Goal: Task Accomplishment & Management: Manage account settings

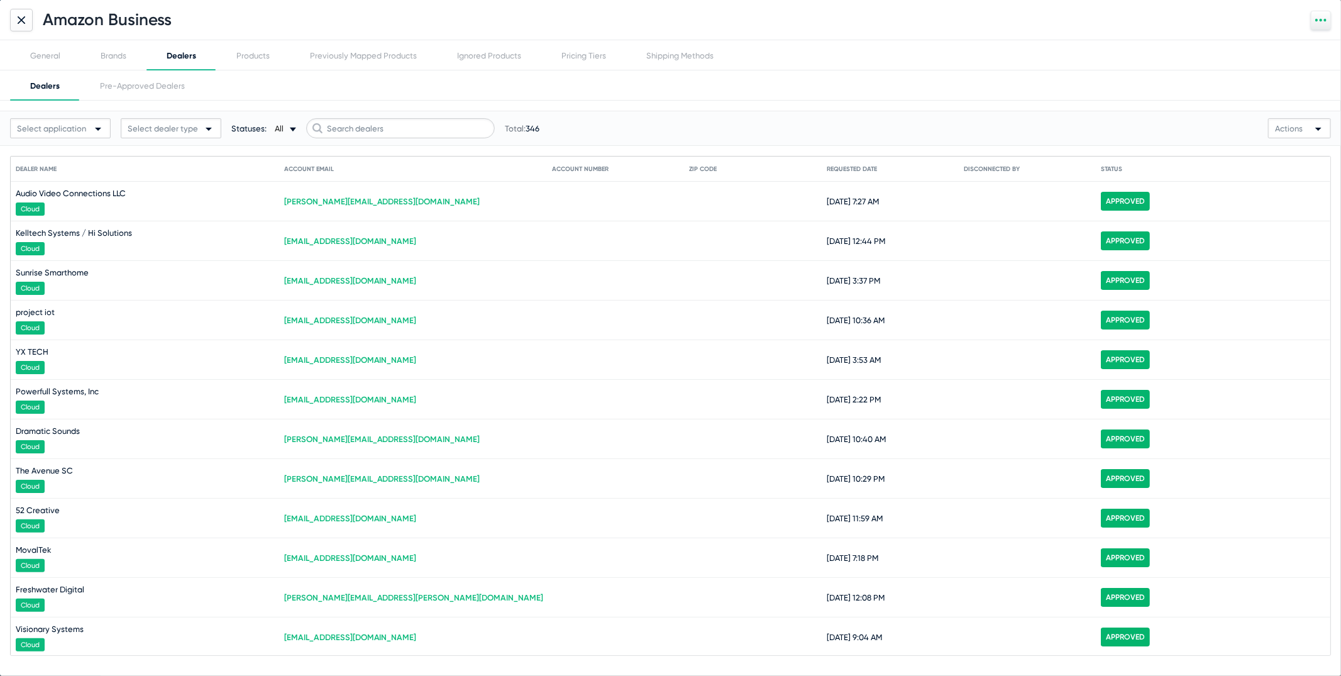
scroll to position [3149, 0]
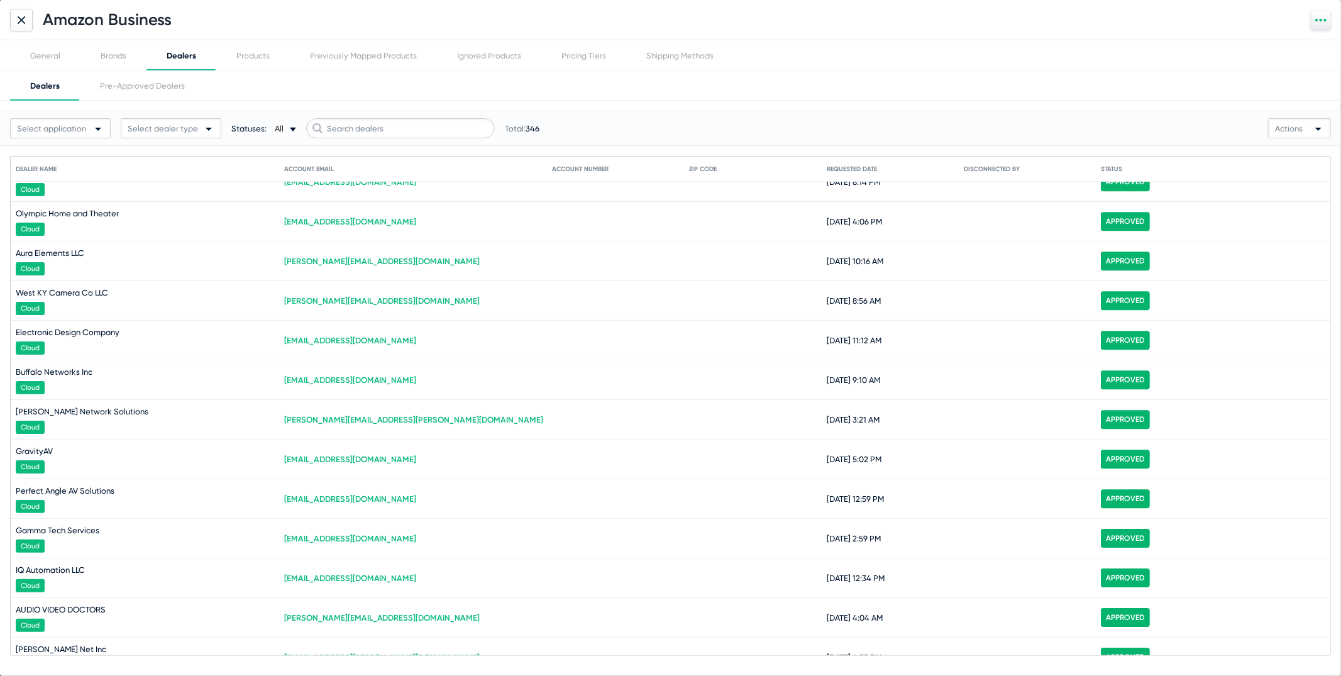
click at [15, 27] on div at bounding box center [21, 20] width 23 height 23
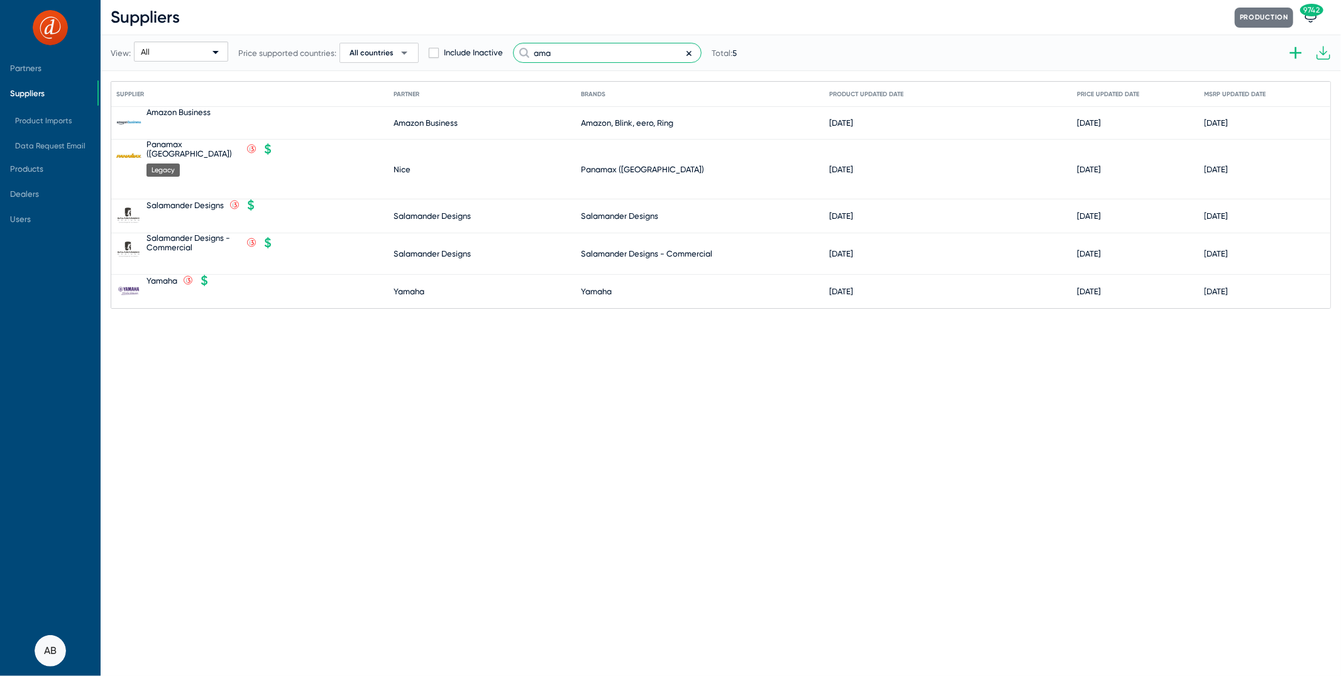
click at [615, 56] on input "ama" at bounding box center [607, 53] width 189 height 20
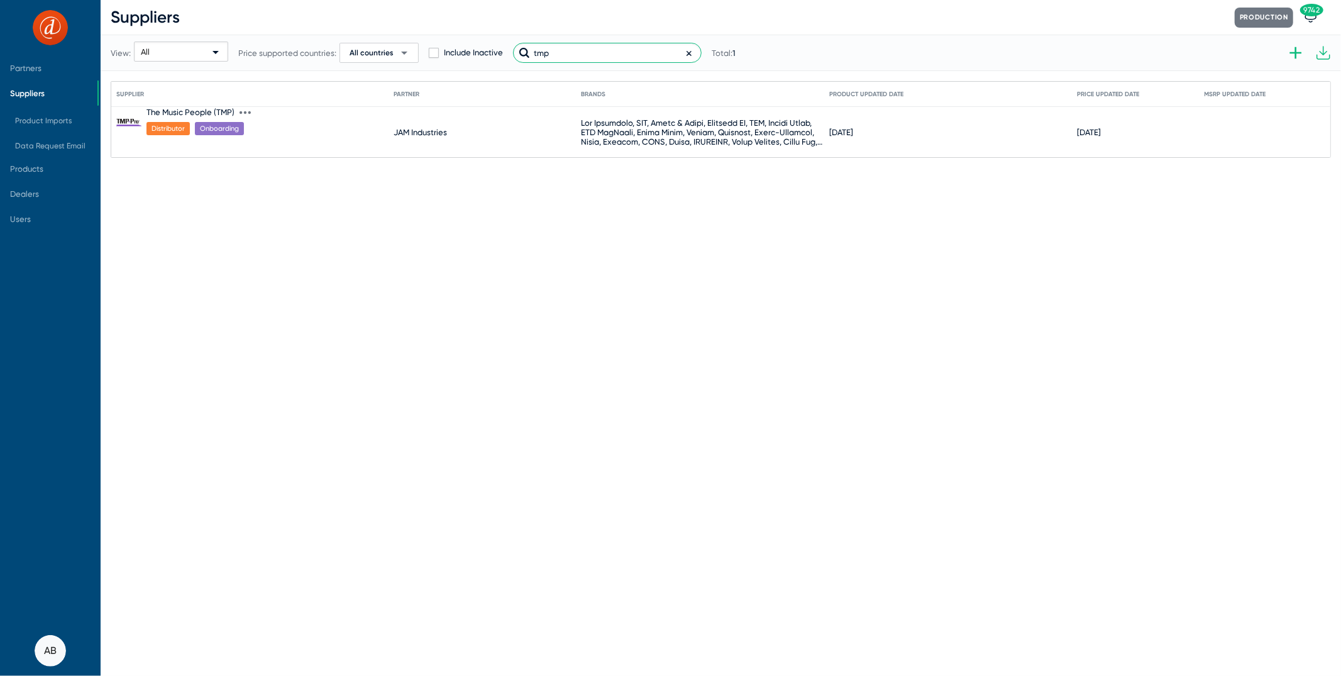
type input "tmp"
click at [203, 115] on div "The Music People (TMP)" at bounding box center [191, 112] width 88 height 9
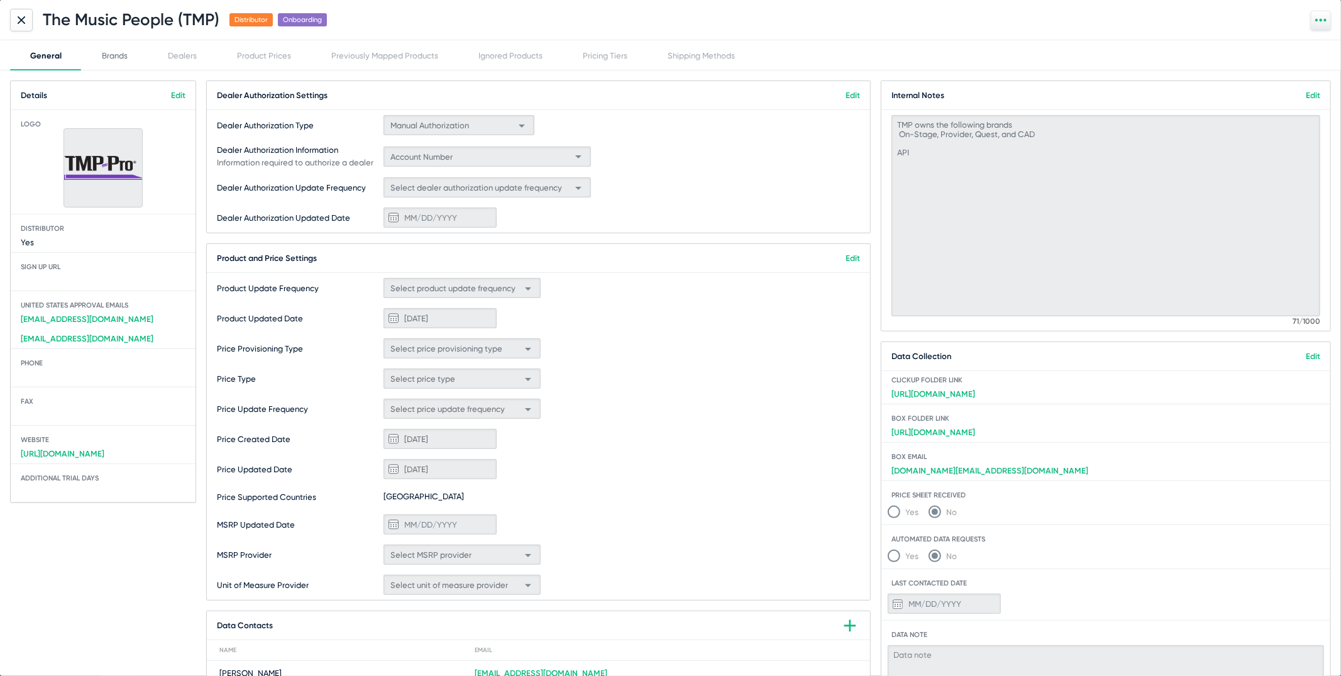
click at [126, 59] on div "Brands" at bounding box center [115, 55] width 26 height 9
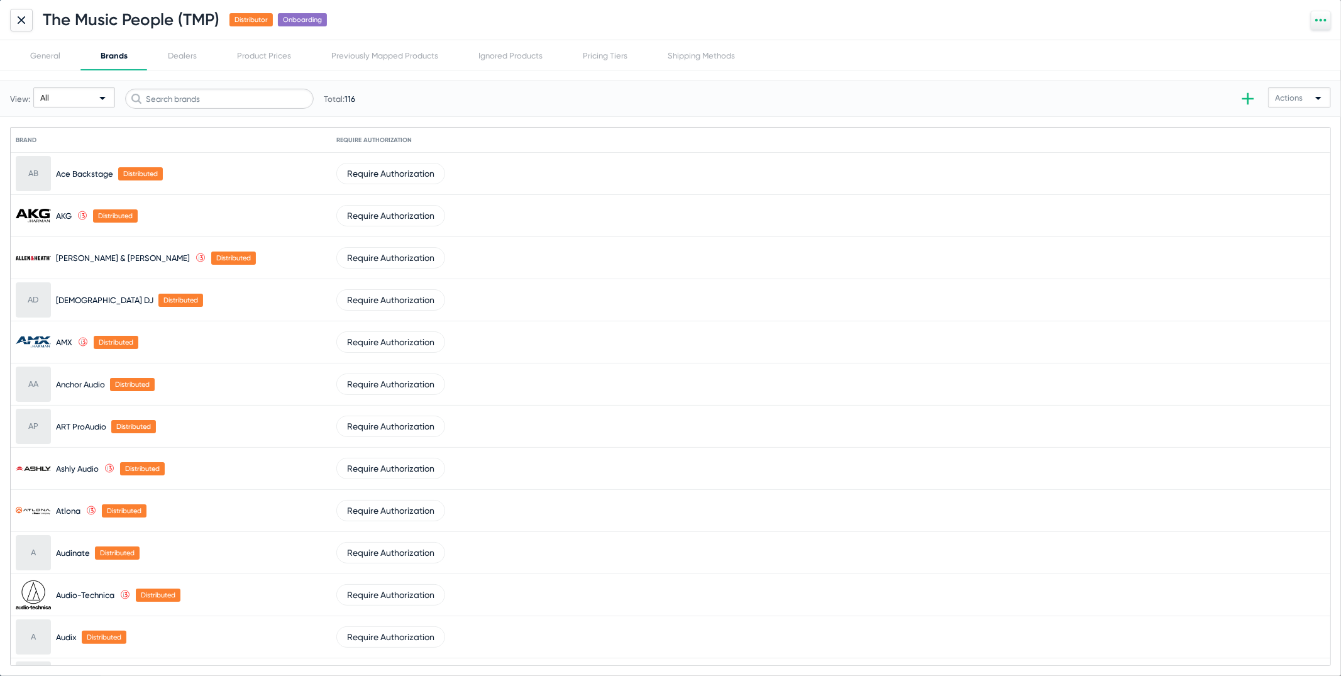
click at [98, 96] on div "All" at bounding box center [74, 98] width 68 height 20
click at [102, 141] on span "Owned" at bounding box center [74, 145] width 76 height 25
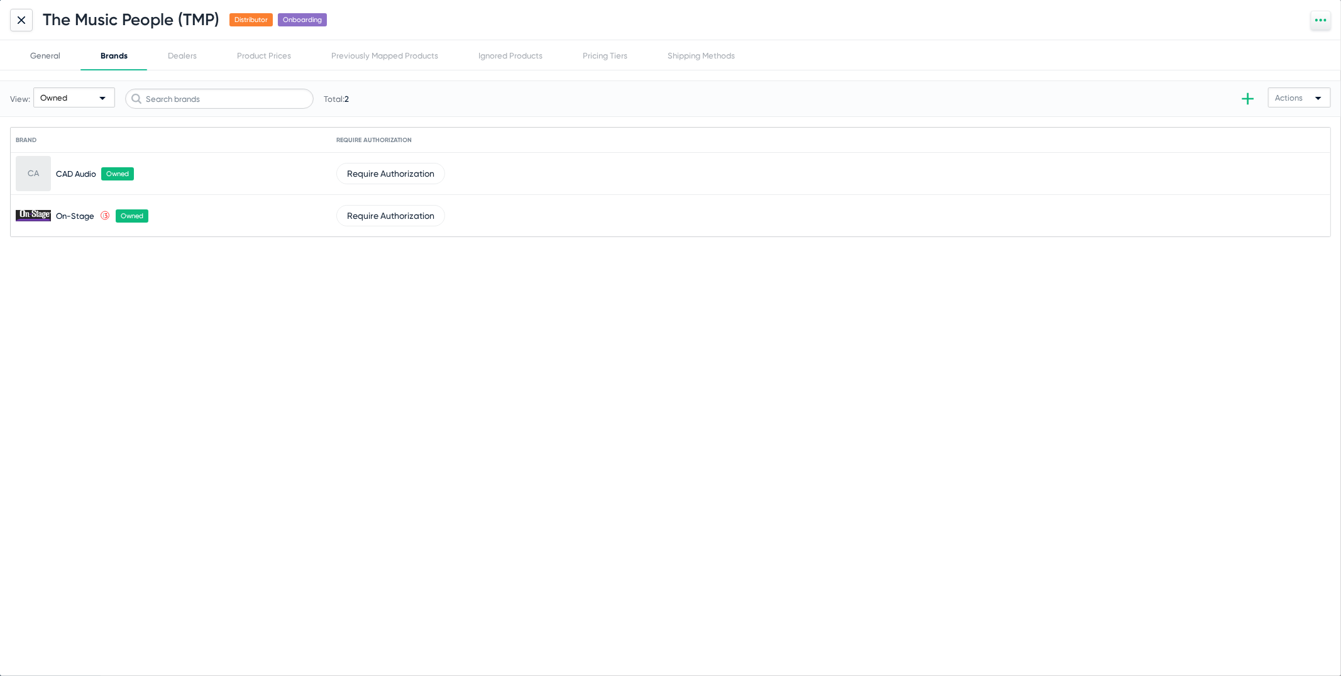
click at [36, 55] on div "General" at bounding box center [45, 55] width 30 height 9
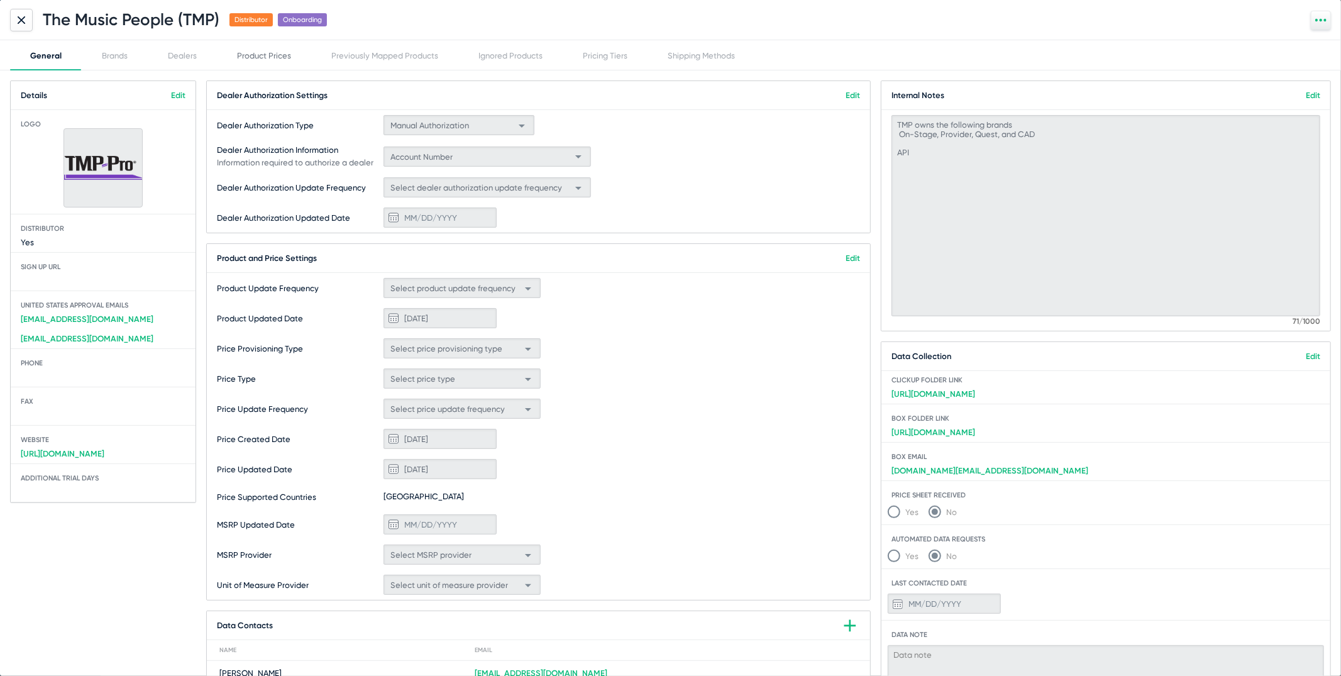
click at [272, 55] on div "Product Prices" at bounding box center [264, 55] width 54 height 9
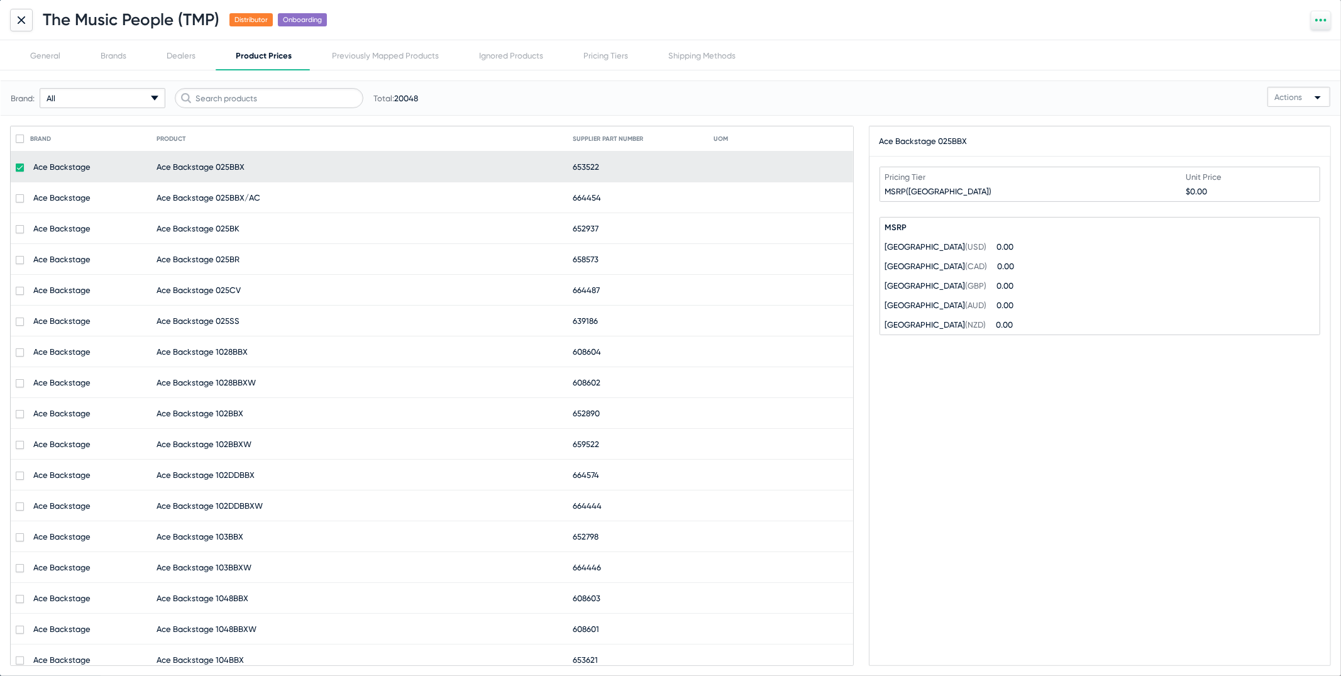
click at [135, 99] on div "All arrow-drop-down-18px Created with Sketch." at bounding box center [103, 98] width 126 height 20
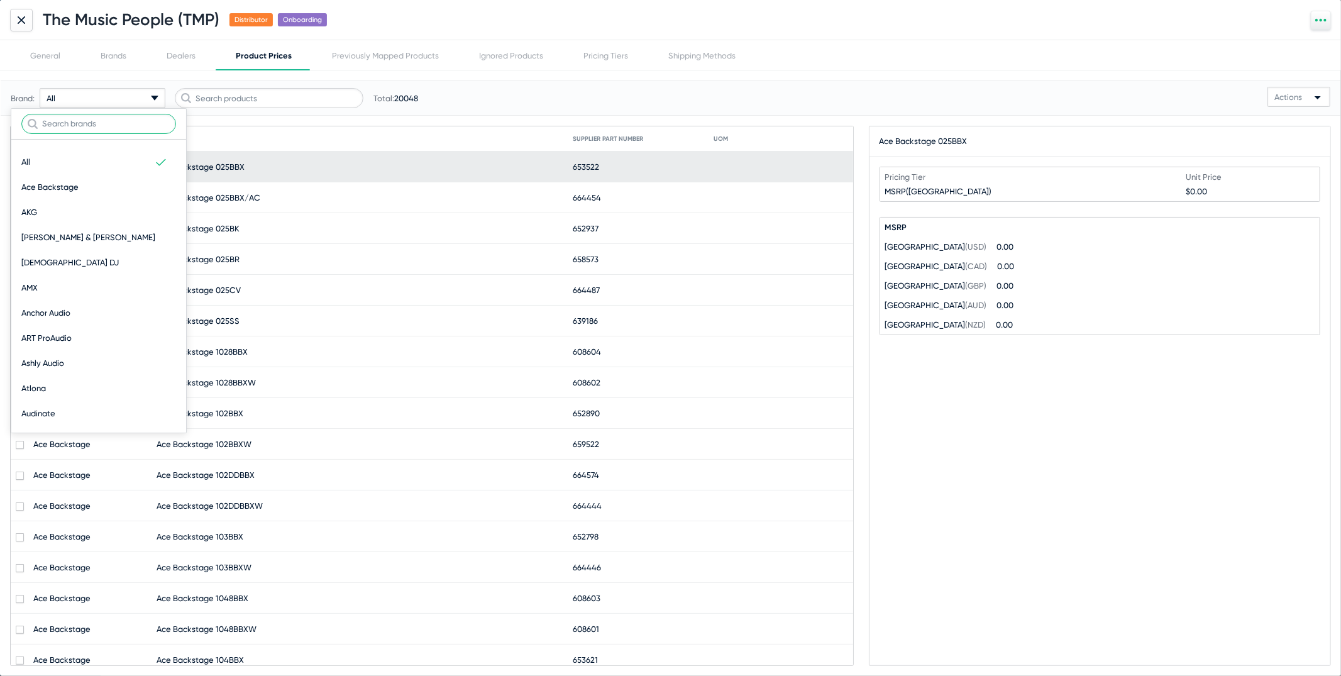
click at [127, 126] on input "text" at bounding box center [98, 124] width 155 height 20
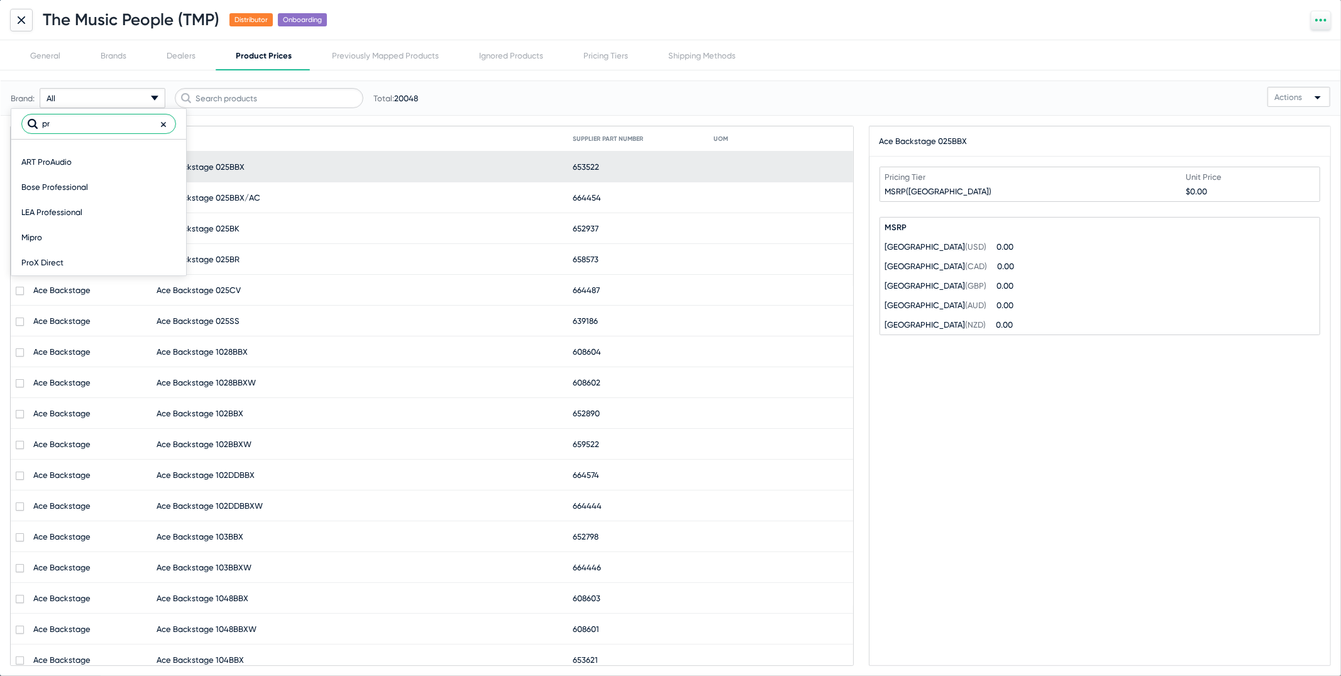
type input "p"
type input "que"
click at [18, 23] on div at bounding box center [670, 338] width 1341 height 676
click at [18, 23] on icon at bounding box center [21, 19] width 6 height 6
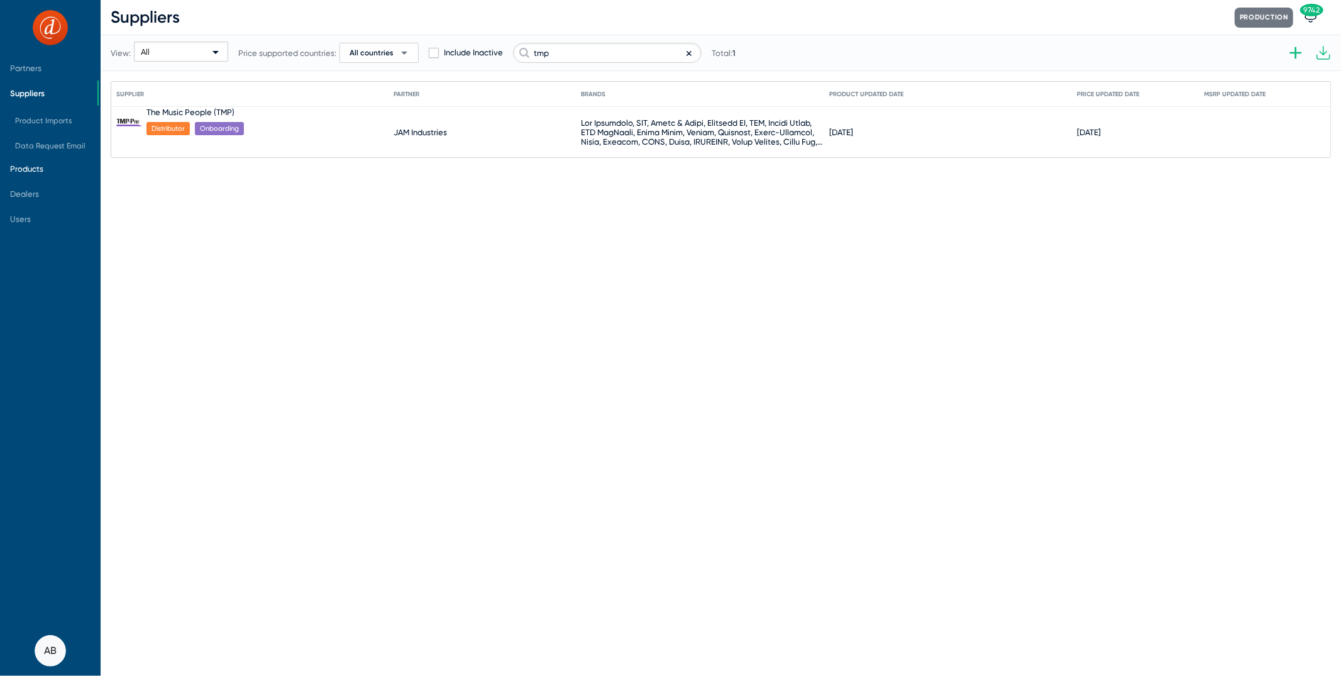
click at [34, 164] on span "Products" at bounding box center [26, 168] width 33 height 9
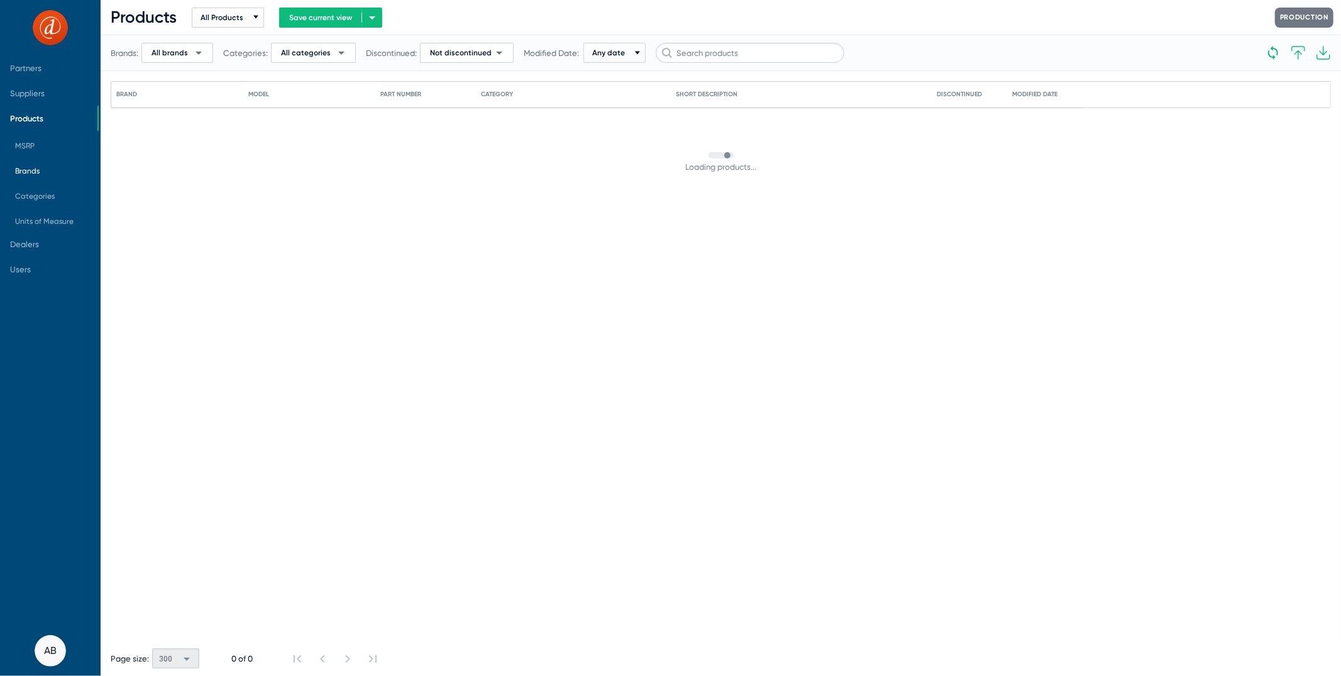
click at [31, 170] on span "Brands" at bounding box center [27, 171] width 25 height 9
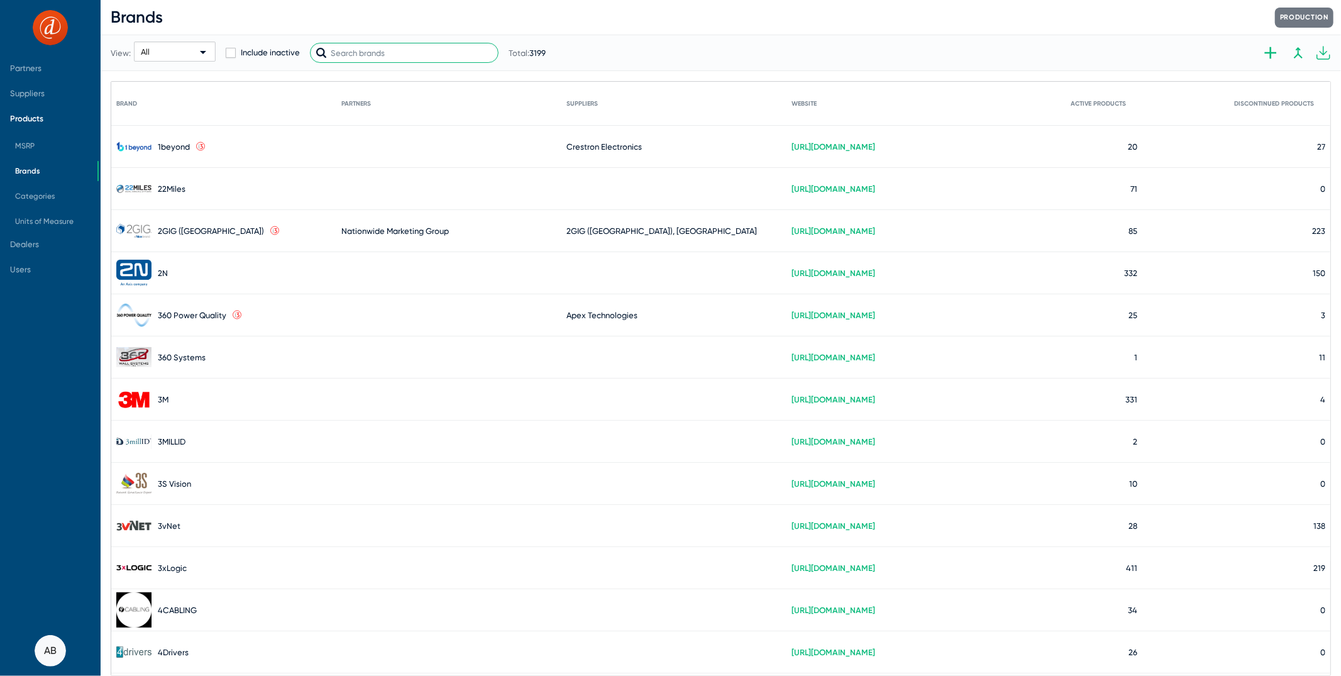
click at [412, 55] on input "text" at bounding box center [404, 53] width 189 height 20
type input "provider"
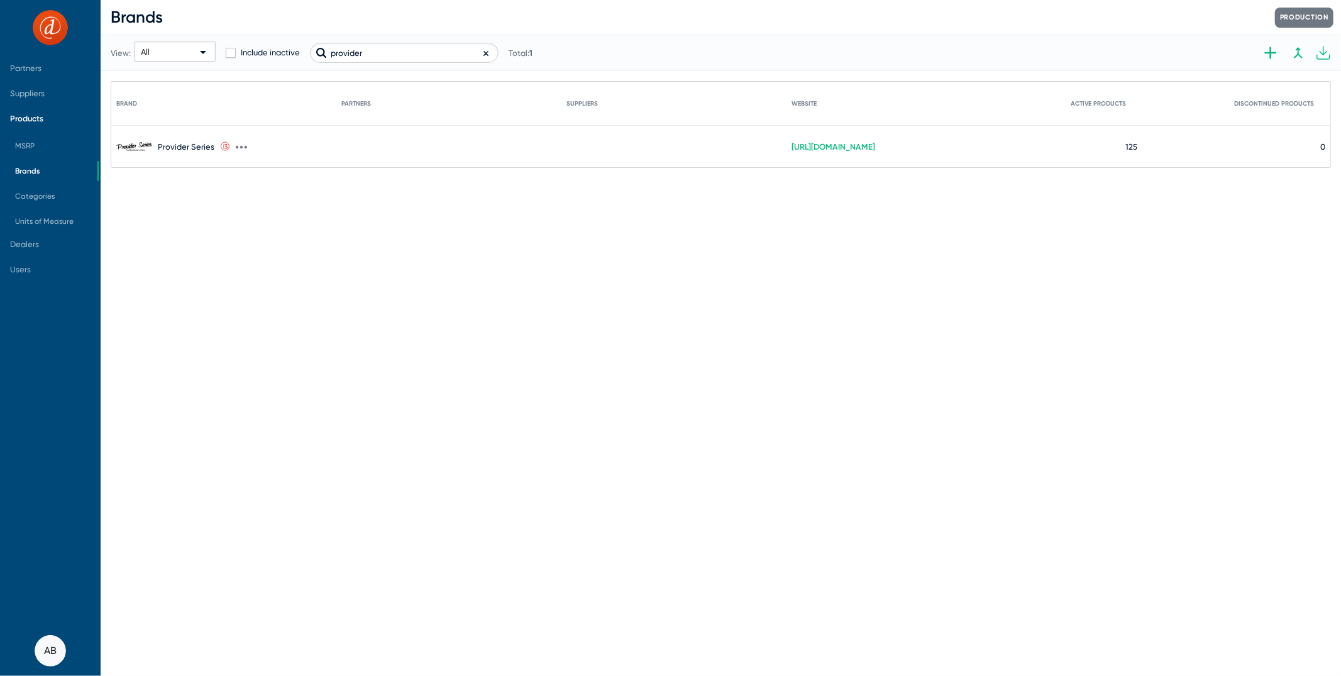
click at [237, 145] on icon at bounding box center [241, 146] width 11 height 11
click at [257, 155] on button "Edit" at bounding box center [304, 153] width 138 height 25
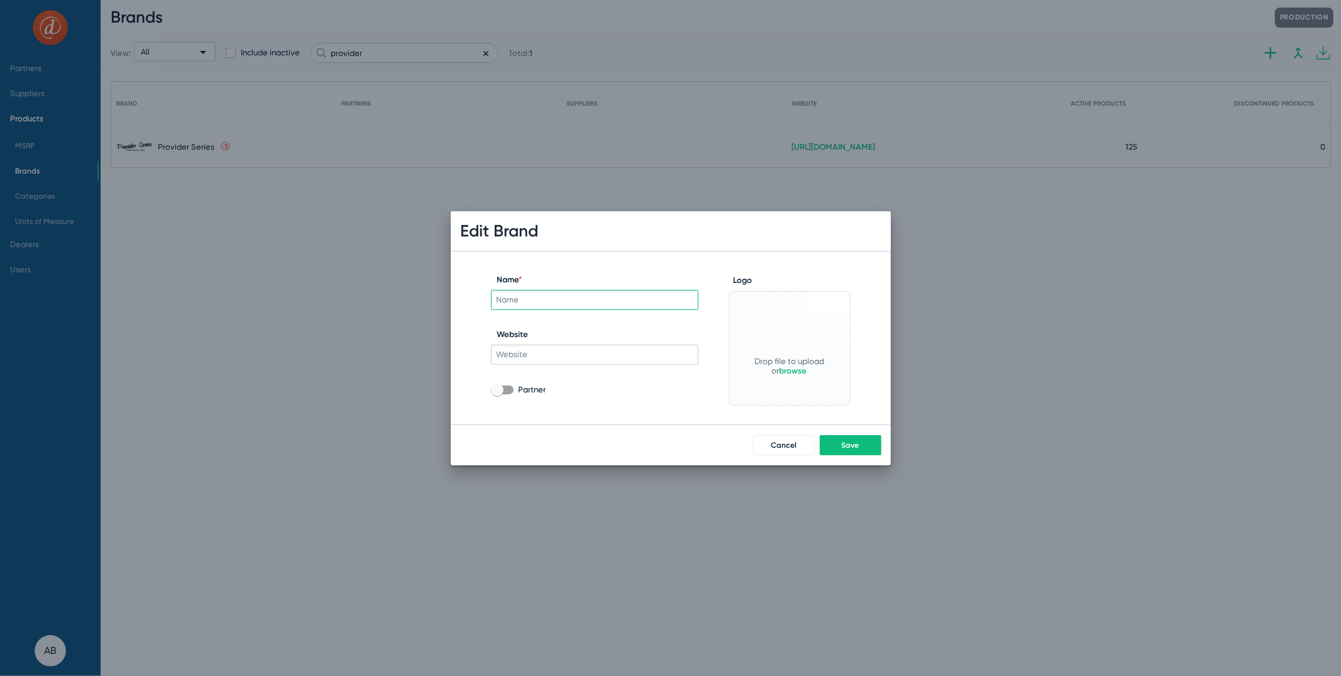
type input "Provider Series"
type input "https://providerseries.com/products/"
checkbox input "true"
type input "Provider"
click at [862, 447] on button "Save" at bounding box center [851, 445] width 62 height 20
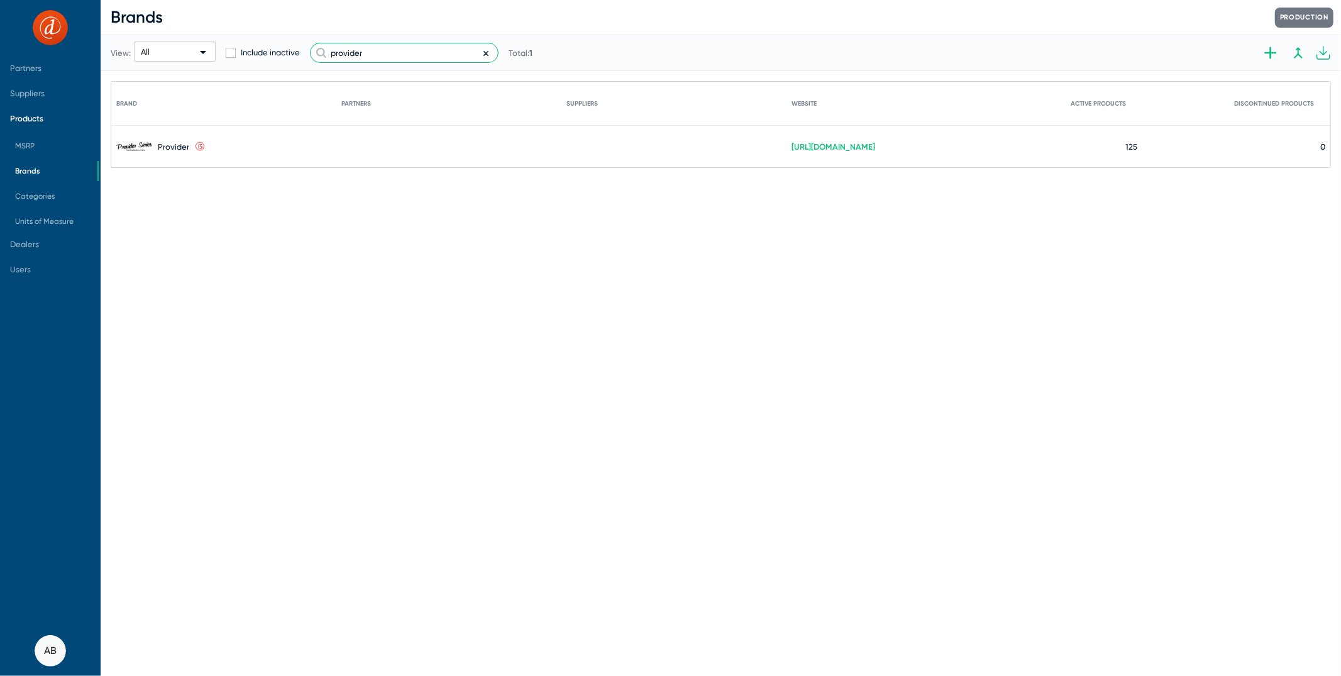
click at [370, 46] on input "provider" at bounding box center [404, 53] width 189 height 20
type input "quest"
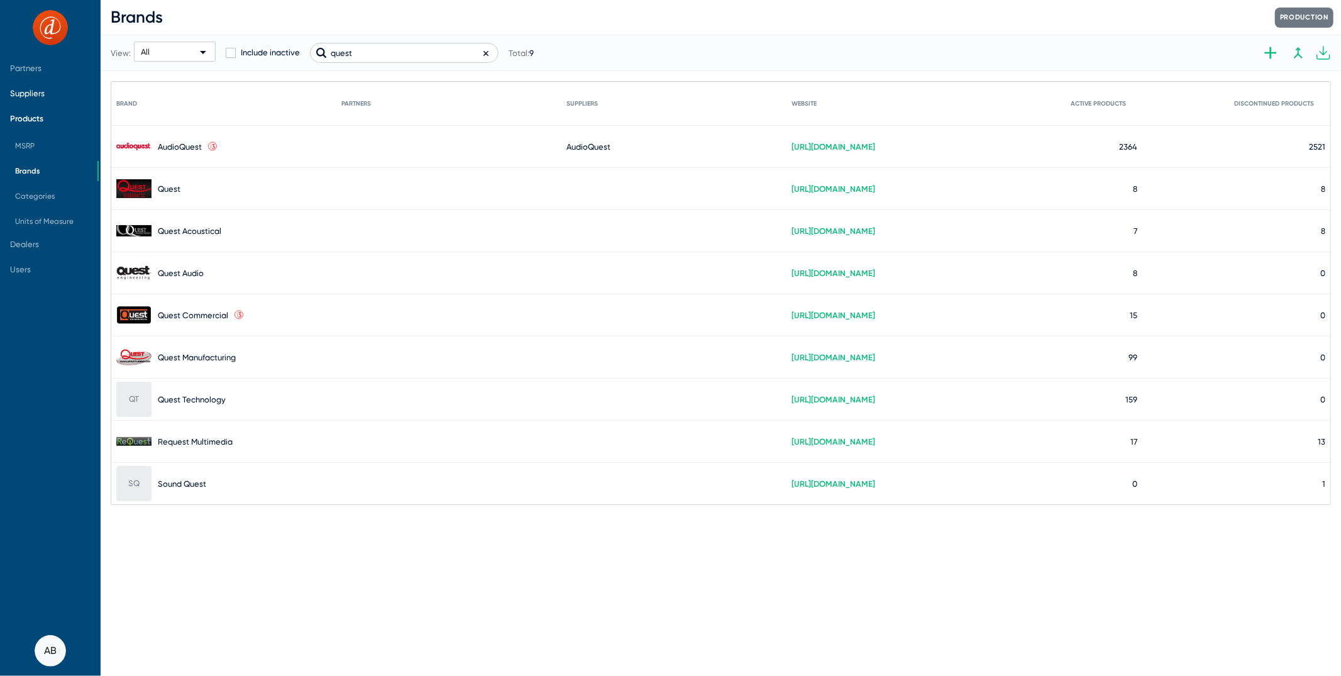
click at [42, 91] on span "Suppliers" at bounding box center [27, 93] width 35 height 9
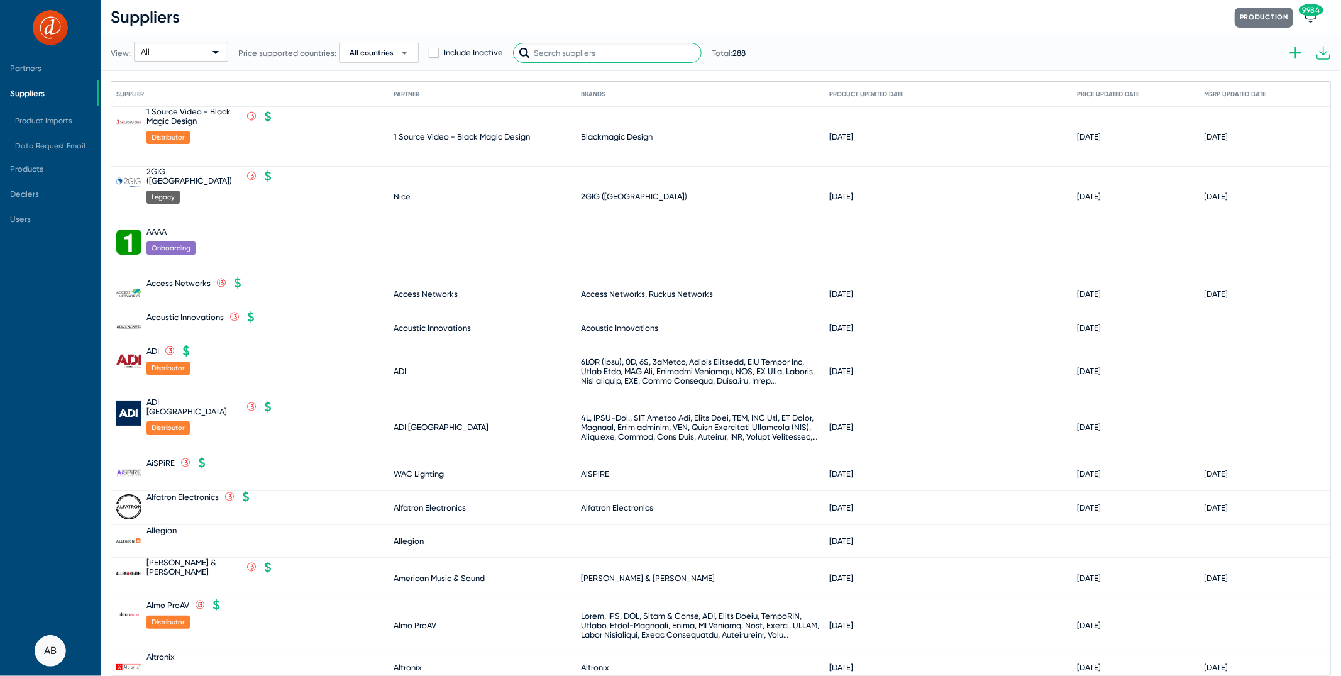
click at [636, 50] on input "text" at bounding box center [607, 53] width 189 height 20
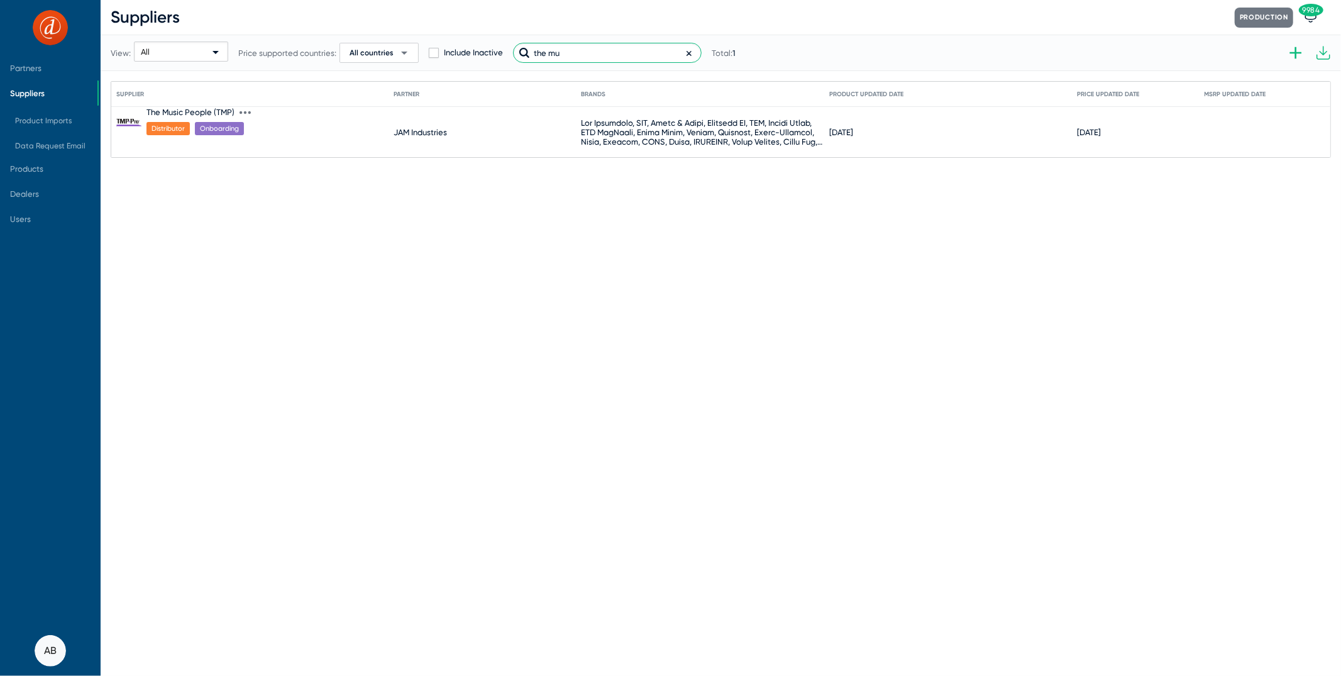
type input "the mu"
click at [198, 117] on div "The Music People (TMP) Distributor Onboarding" at bounding box center [195, 132] width 97 height 50
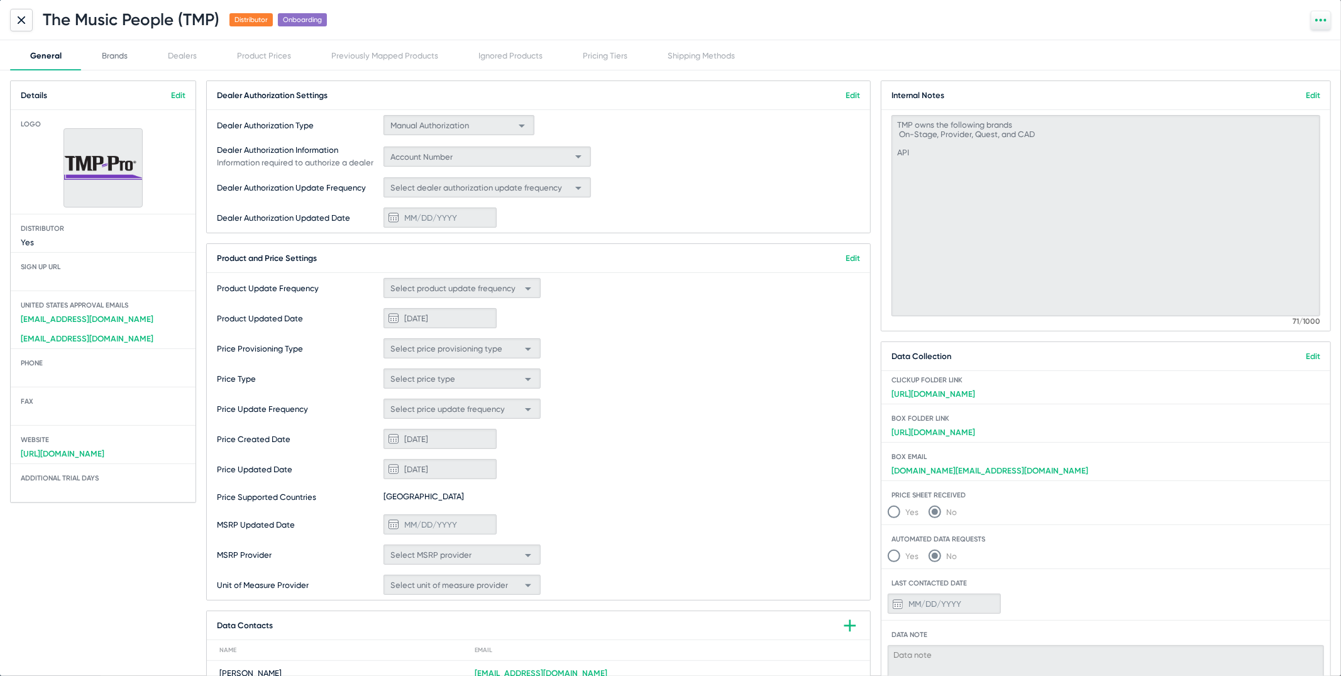
click at [125, 60] on div "Brands" at bounding box center [115, 55] width 66 height 30
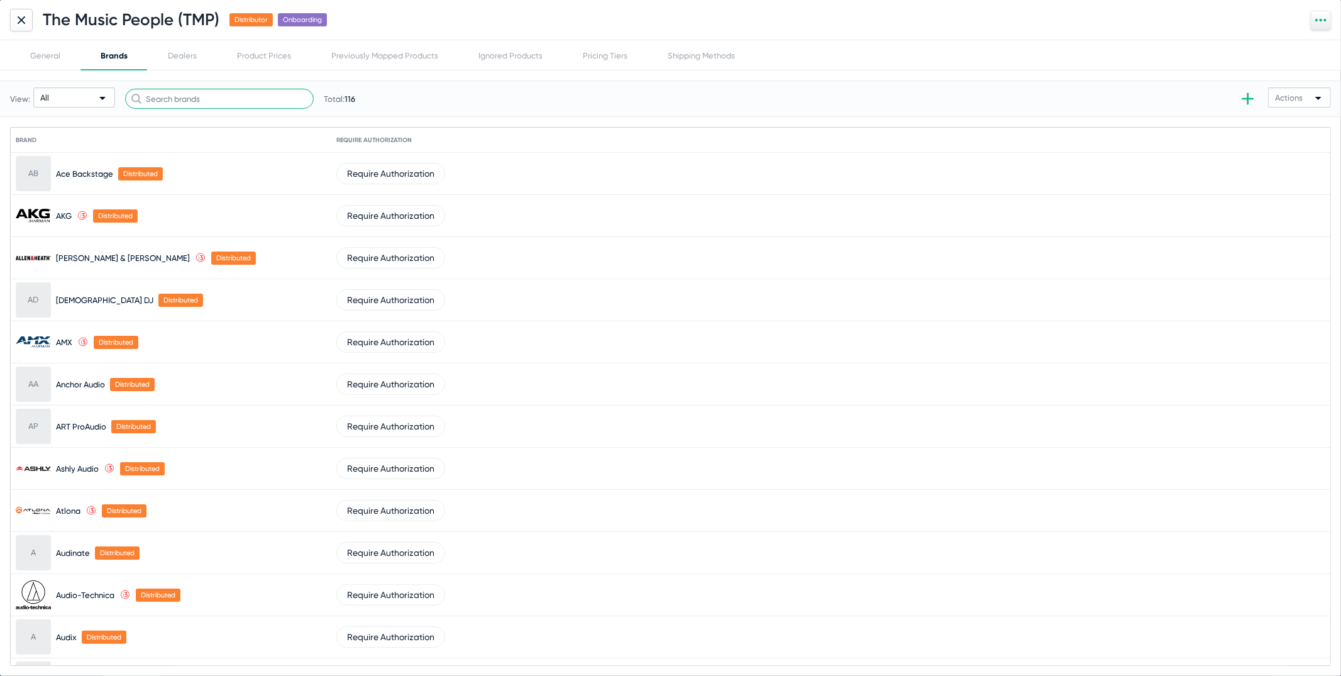
click at [184, 96] on input "text" at bounding box center [219, 99] width 189 height 20
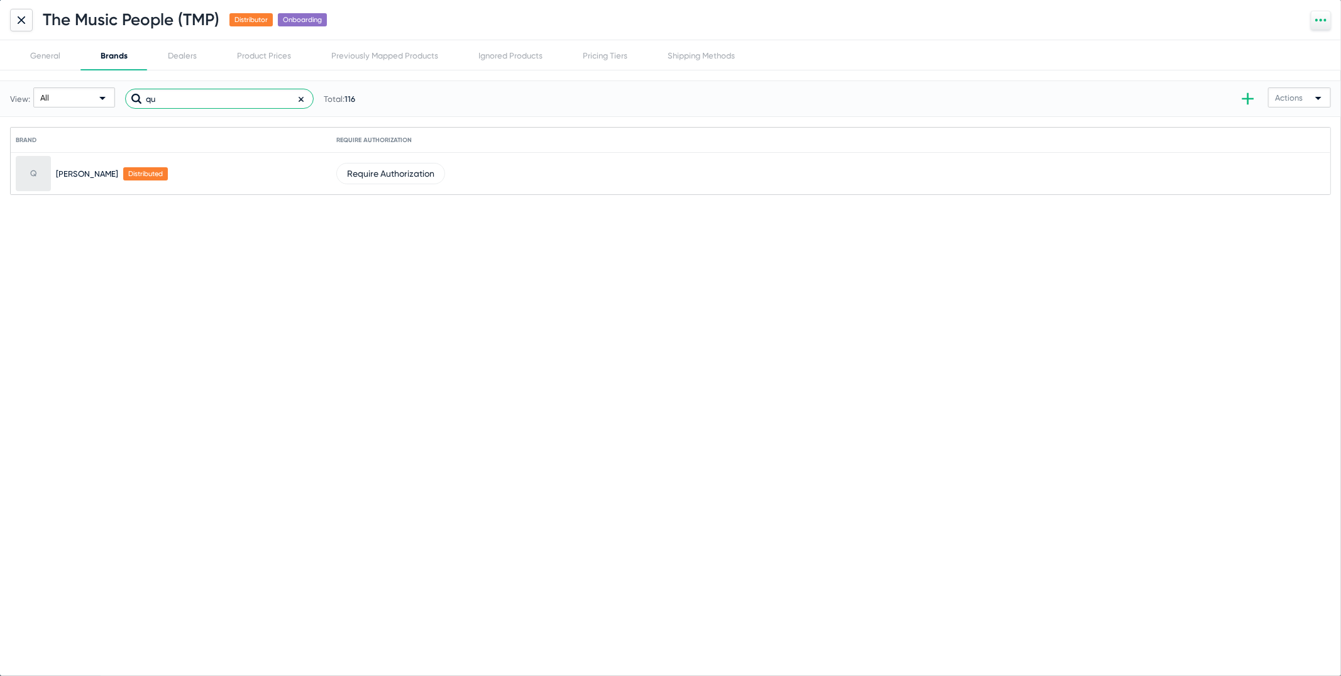
type input "q"
type input "pri"
click at [16, 16] on div at bounding box center [21, 20] width 23 height 23
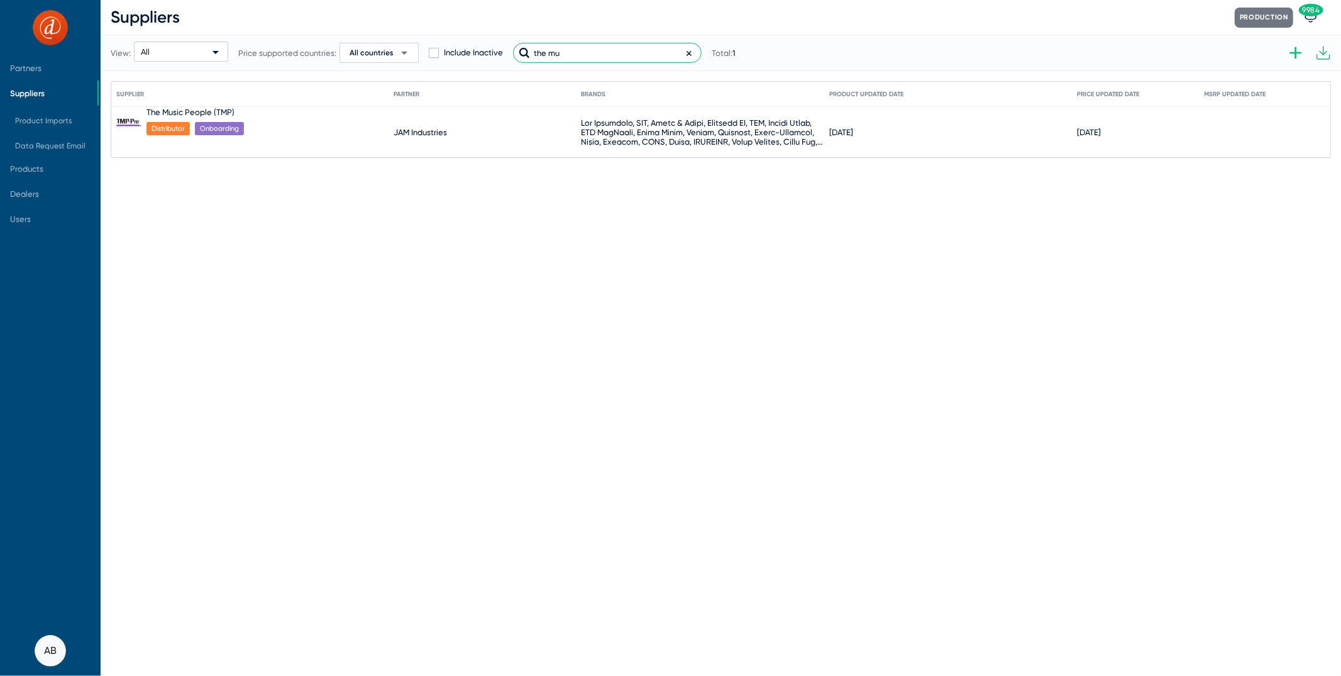
click at [597, 58] on input "the mu" at bounding box center [607, 53] width 189 height 20
click at [597, 55] on input "the mu" at bounding box center [607, 53] width 189 height 20
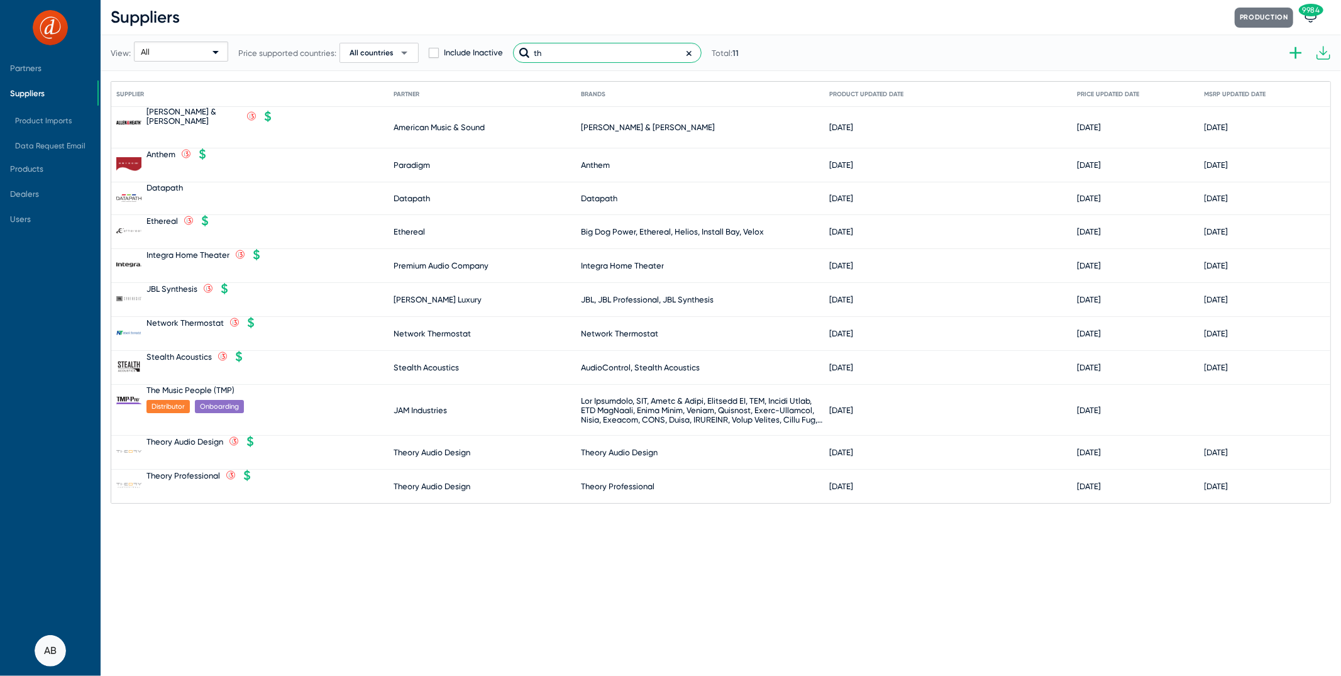
type input "t"
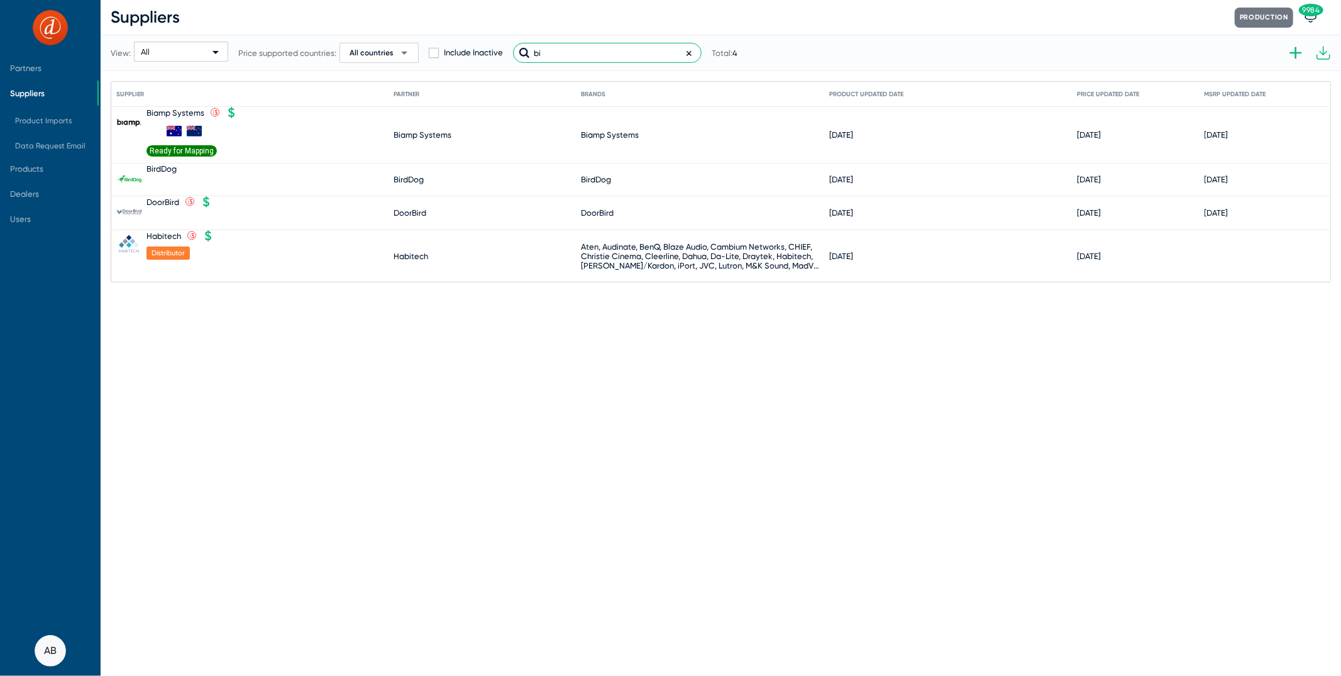
type input "b"
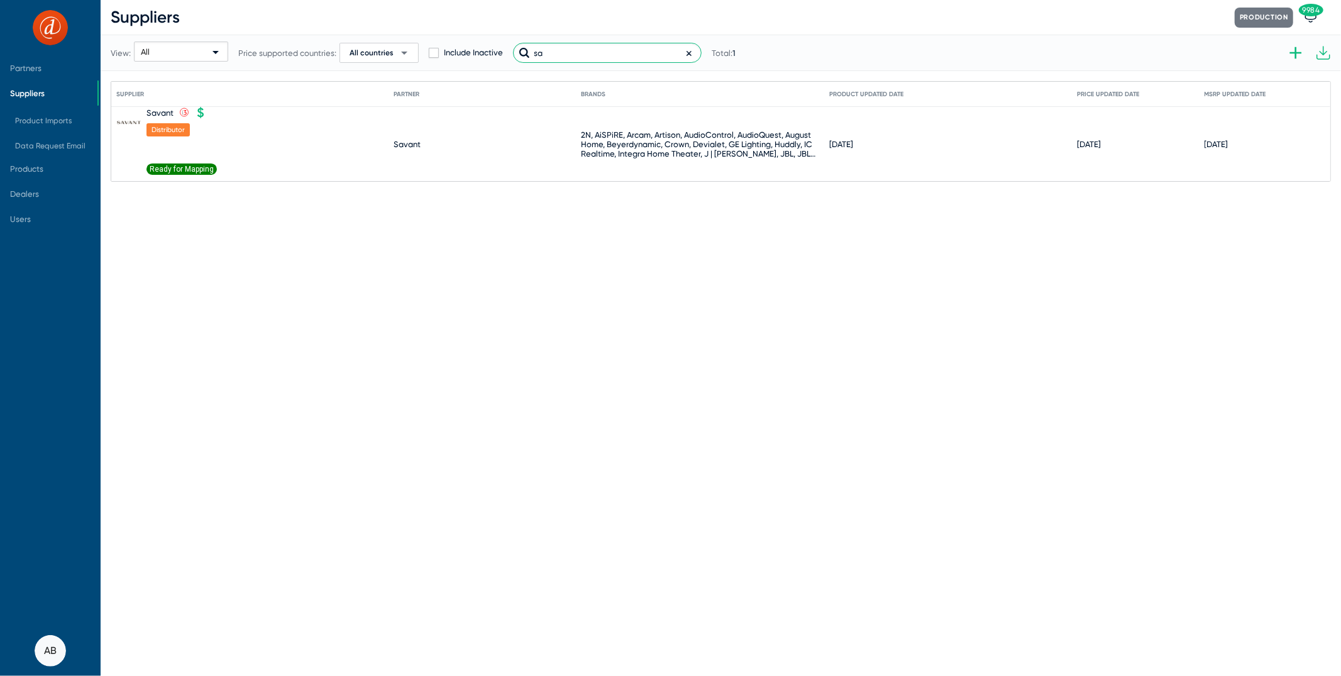
type input "s"
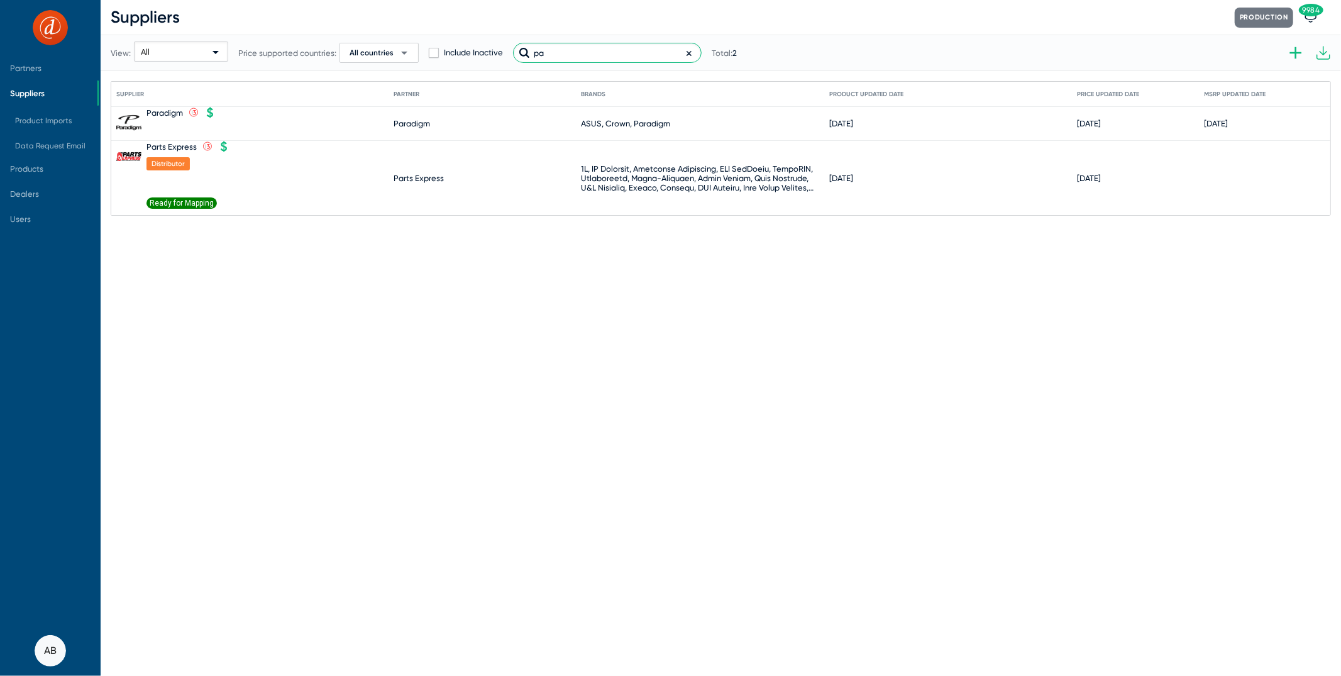
type input "p"
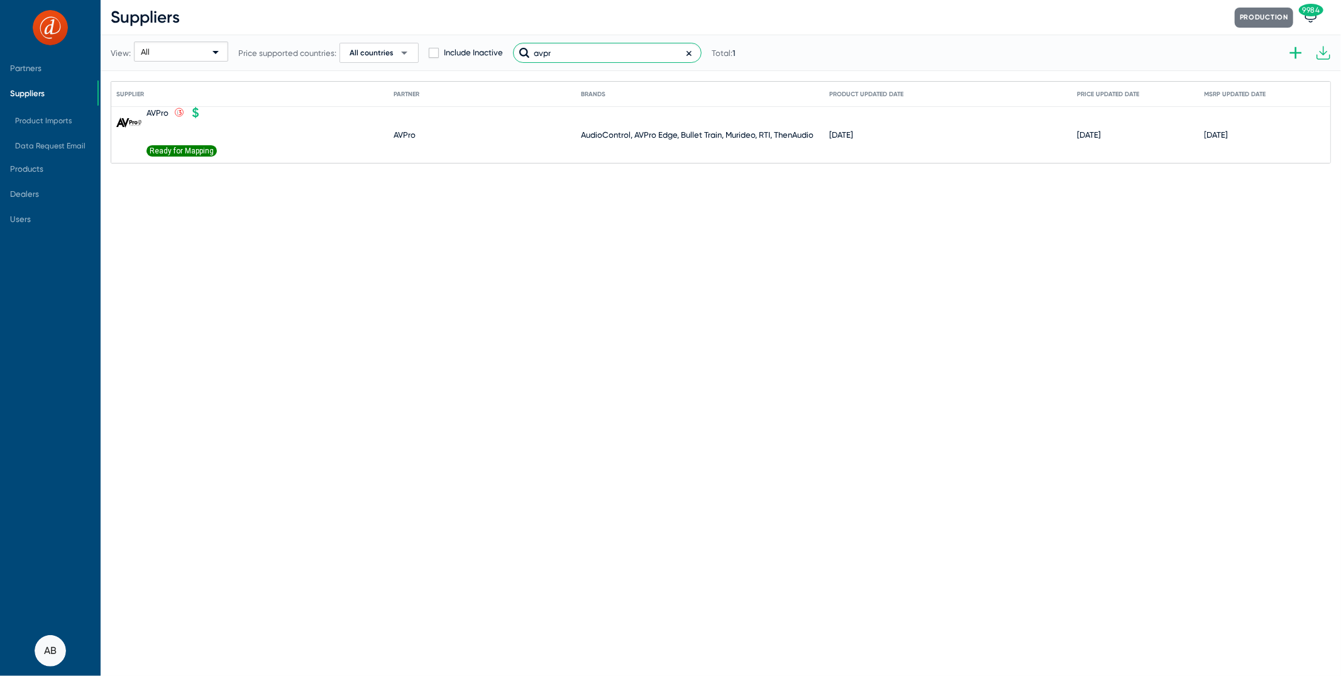
type input "avpr"
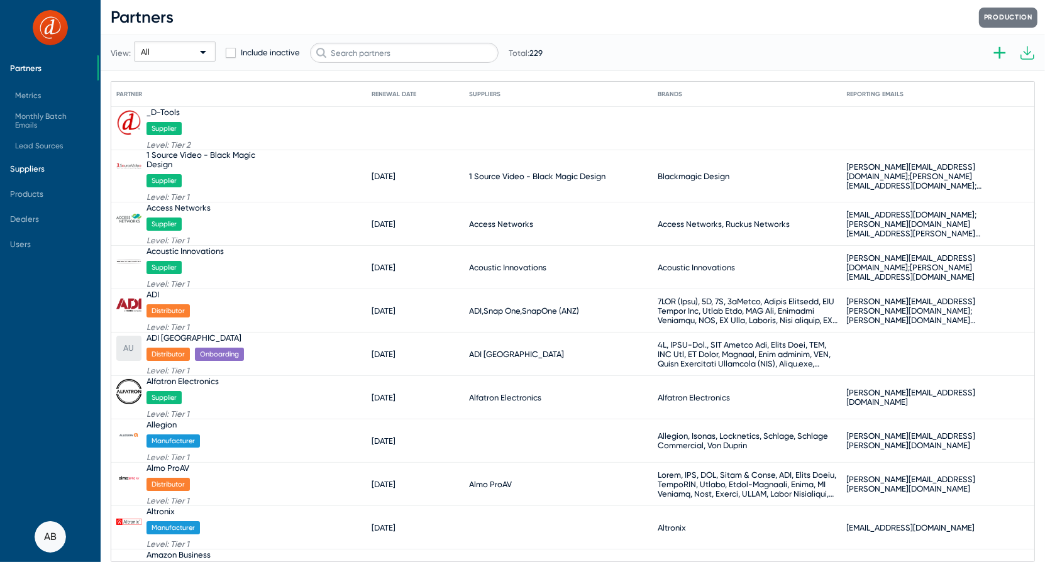
click at [40, 164] on span "Suppliers" at bounding box center [27, 168] width 35 height 9
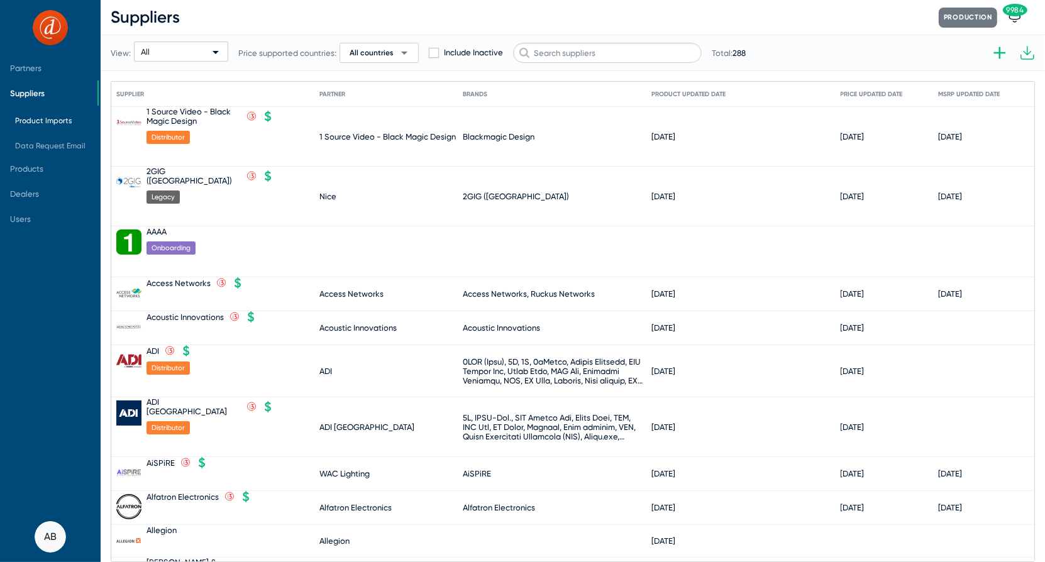
click at [69, 124] on span "Product Imports" at bounding box center [43, 120] width 57 height 9
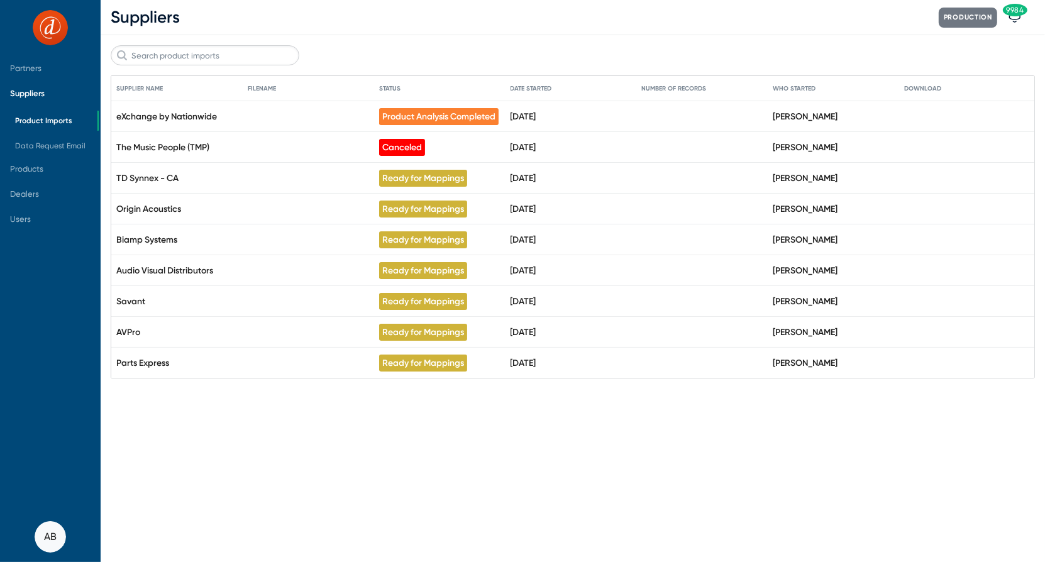
click at [25, 98] on span "Suppliers" at bounding box center [48, 92] width 97 height 25
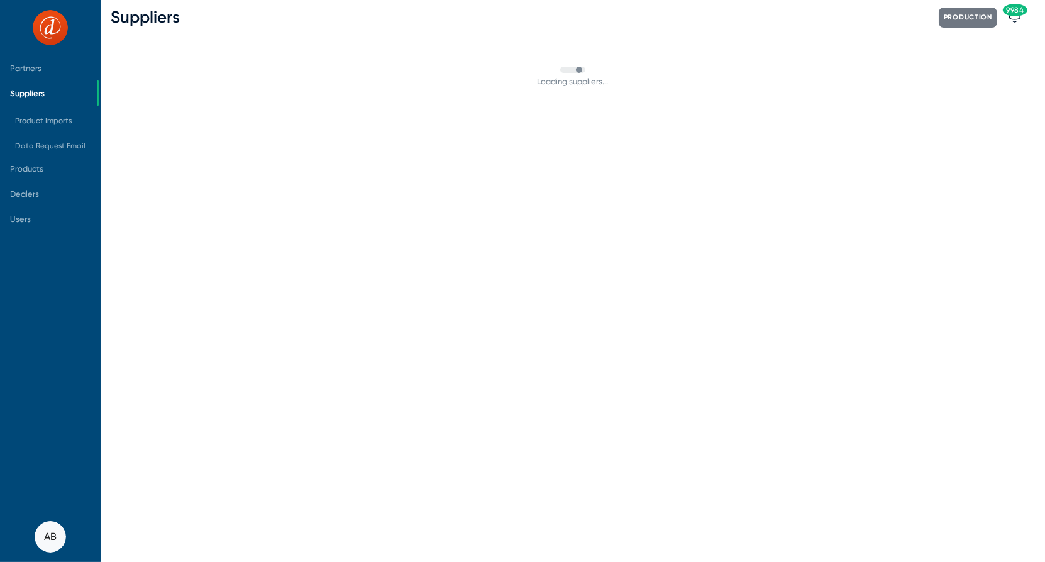
click at [25, 98] on span "Suppliers" at bounding box center [48, 92] width 97 height 25
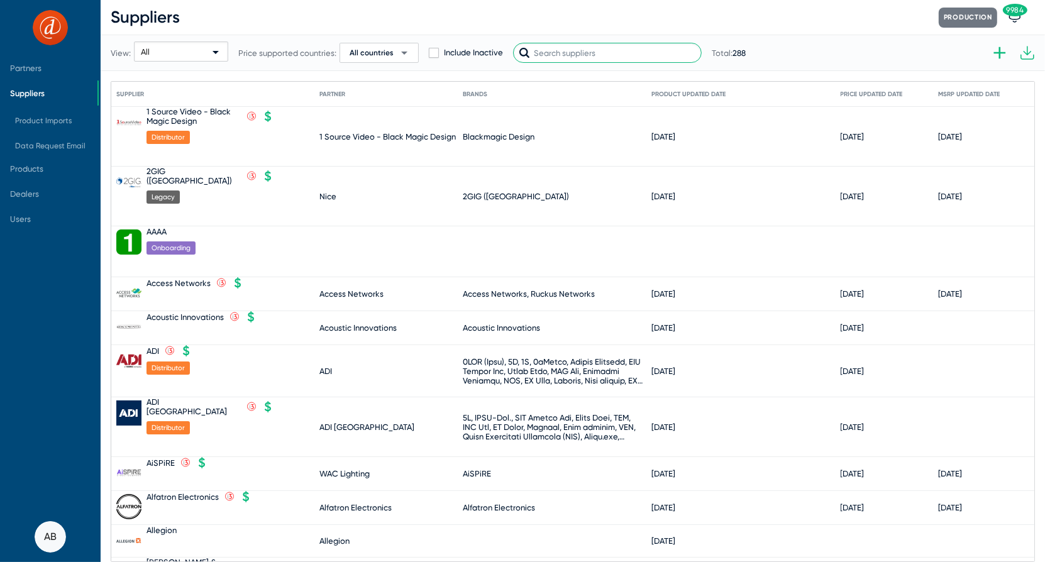
click at [621, 48] on input "text" at bounding box center [607, 53] width 189 height 20
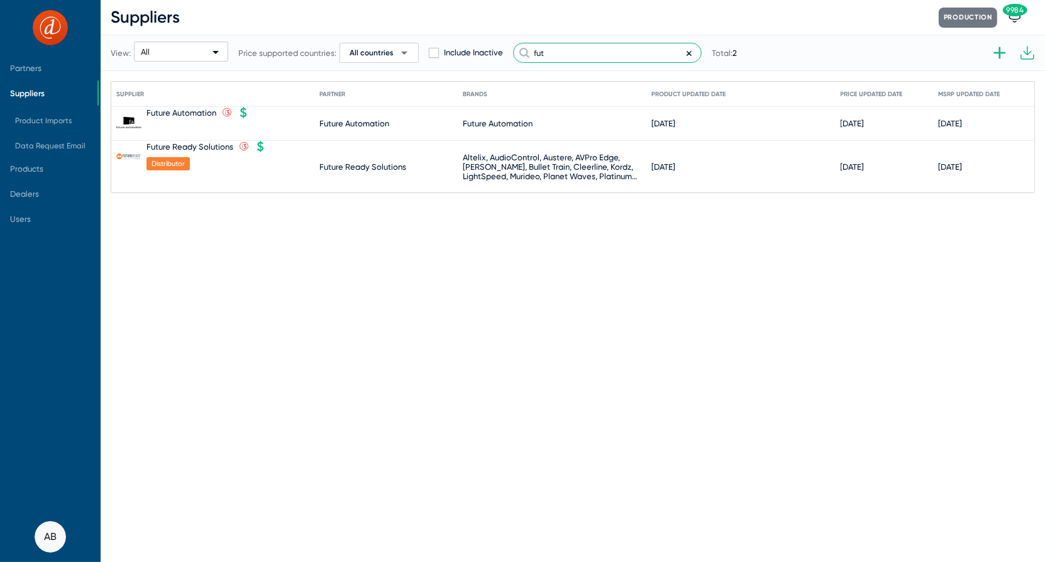
click at [563, 57] on input "fut" at bounding box center [607, 53] width 189 height 20
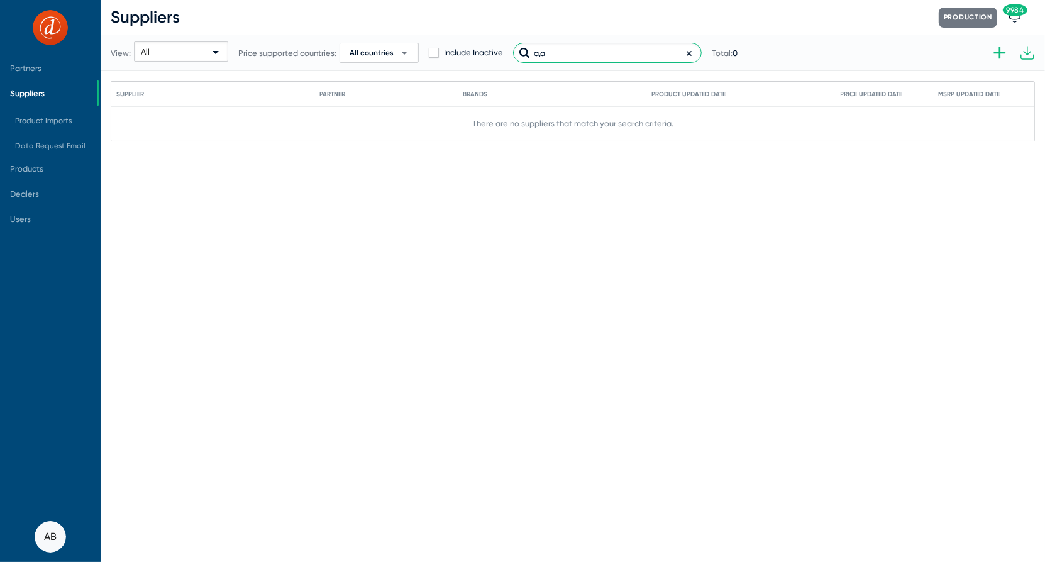
click at [626, 48] on input "a,a" at bounding box center [607, 53] width 189 height 20
type input "amaz"
click at [201, 112] on div "Amazon Business" at bounding box center [179, 112] width 64 height 9
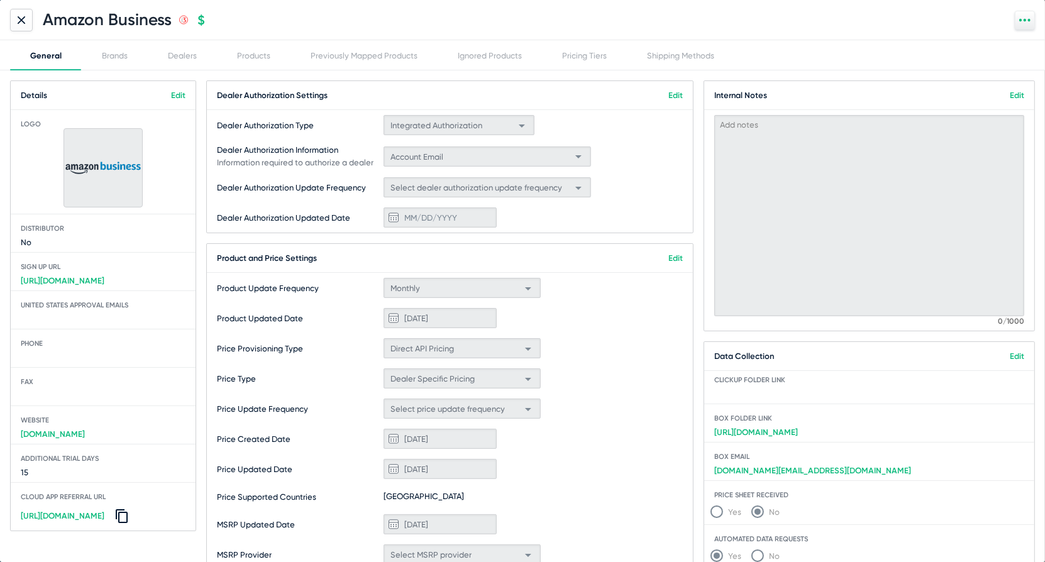
click at [260, 39] on div "Amazon Business .st0{fill:none;stroke:#CC0000;stroke-width:50;stroke-miterlimit…" at bounding box center [522, 20] width 1045 height 40
click at [261, 47] on div "Products" at bounding box center [254, 55] width 74 height 30
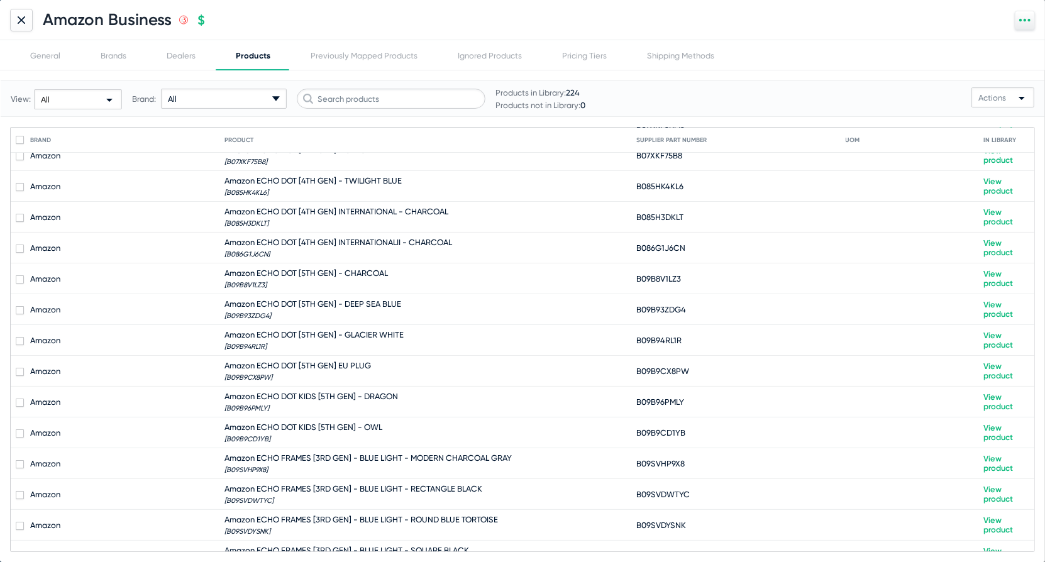
scroll to position [256, 0]
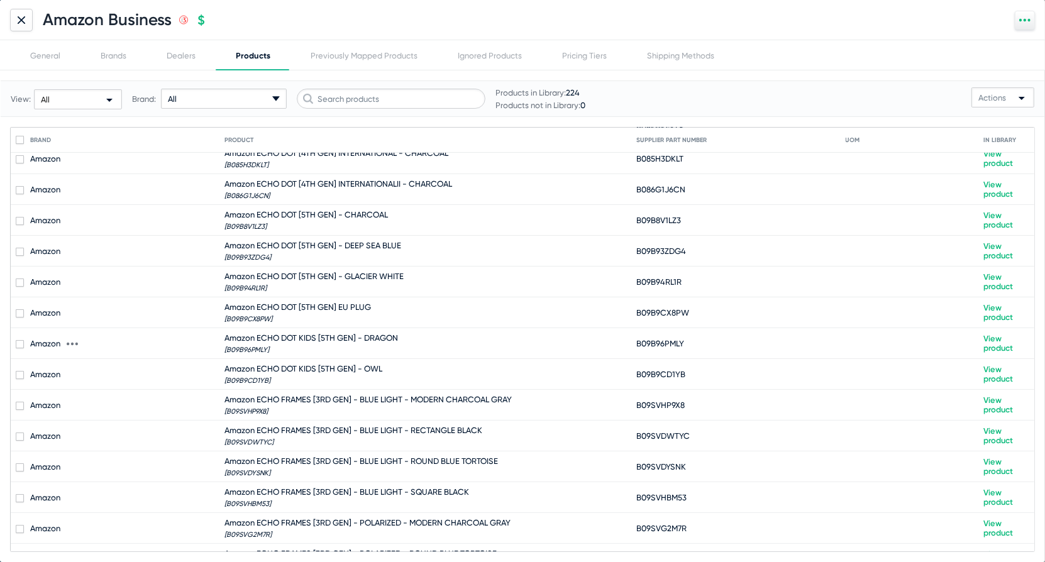
click at [343, 333] on span "Amazon ECHO DOT KIDS [5TH GEN] - DRAGON" at bounding box center [312, 337] width 174 height 9
checkbox input "true"
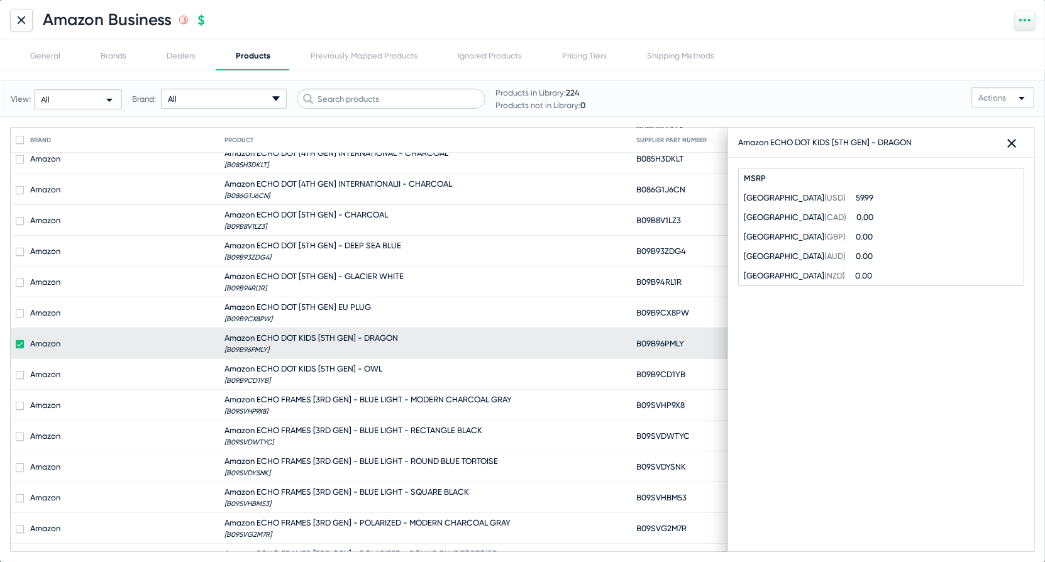
drag, startPoint x: 918, startPoint y: 143, endPoint x: 736, endPoint y: 145, distance: 182.4
click at [735, 145] on div "Amazon ECHO DOT KIDS [5TH GEN] - DRAGON close" at bounding box center [881, 143] width 306 height 30
copy div "Amazon ECHO DOT KIDS [5TH GEN] - DRAGON"
